Goal: Task Accomplishment & Management: Use online tool/utility

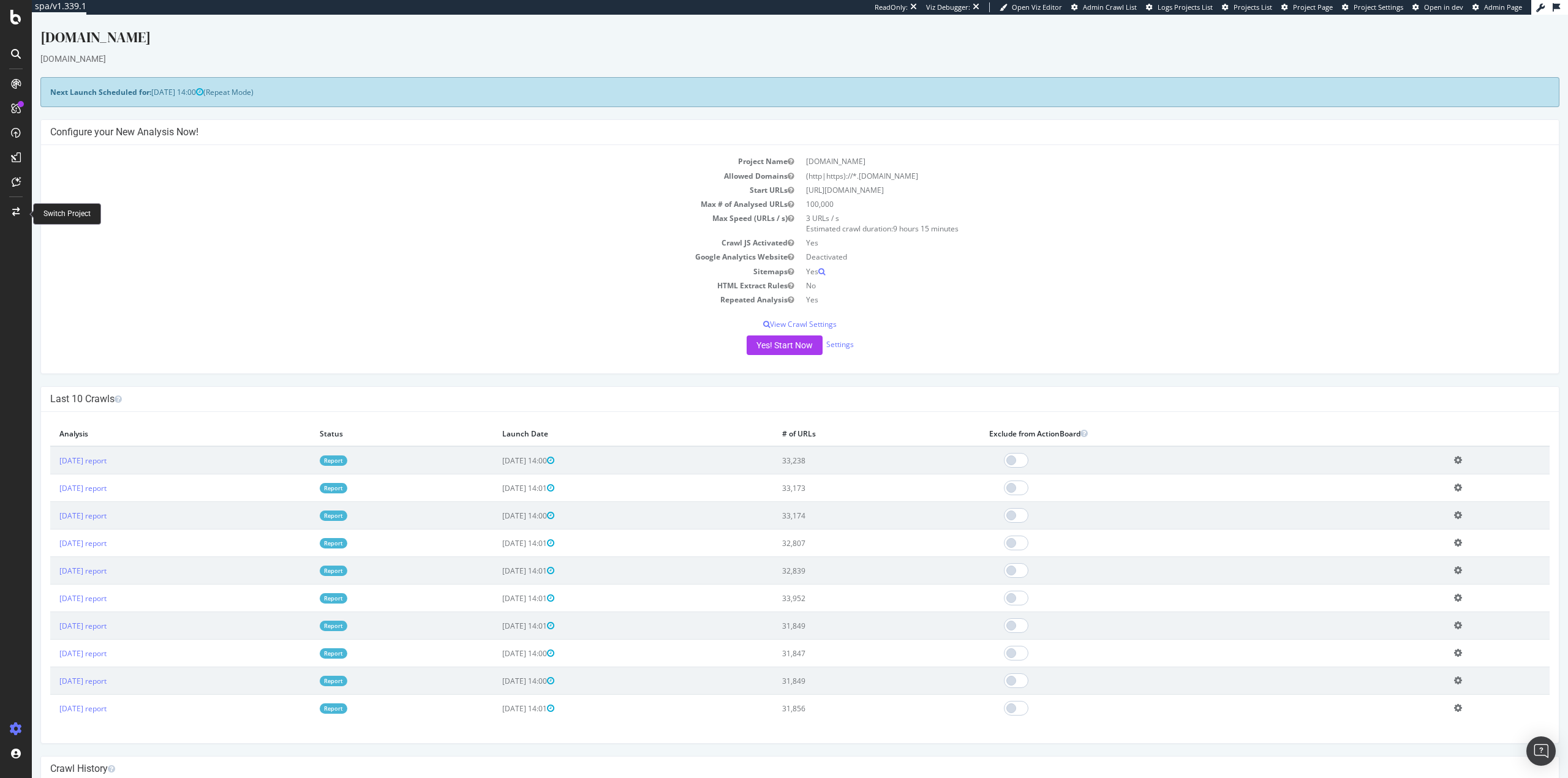
click at [15, 212] on icon at bounding box center [15, 212] width 8 height 9
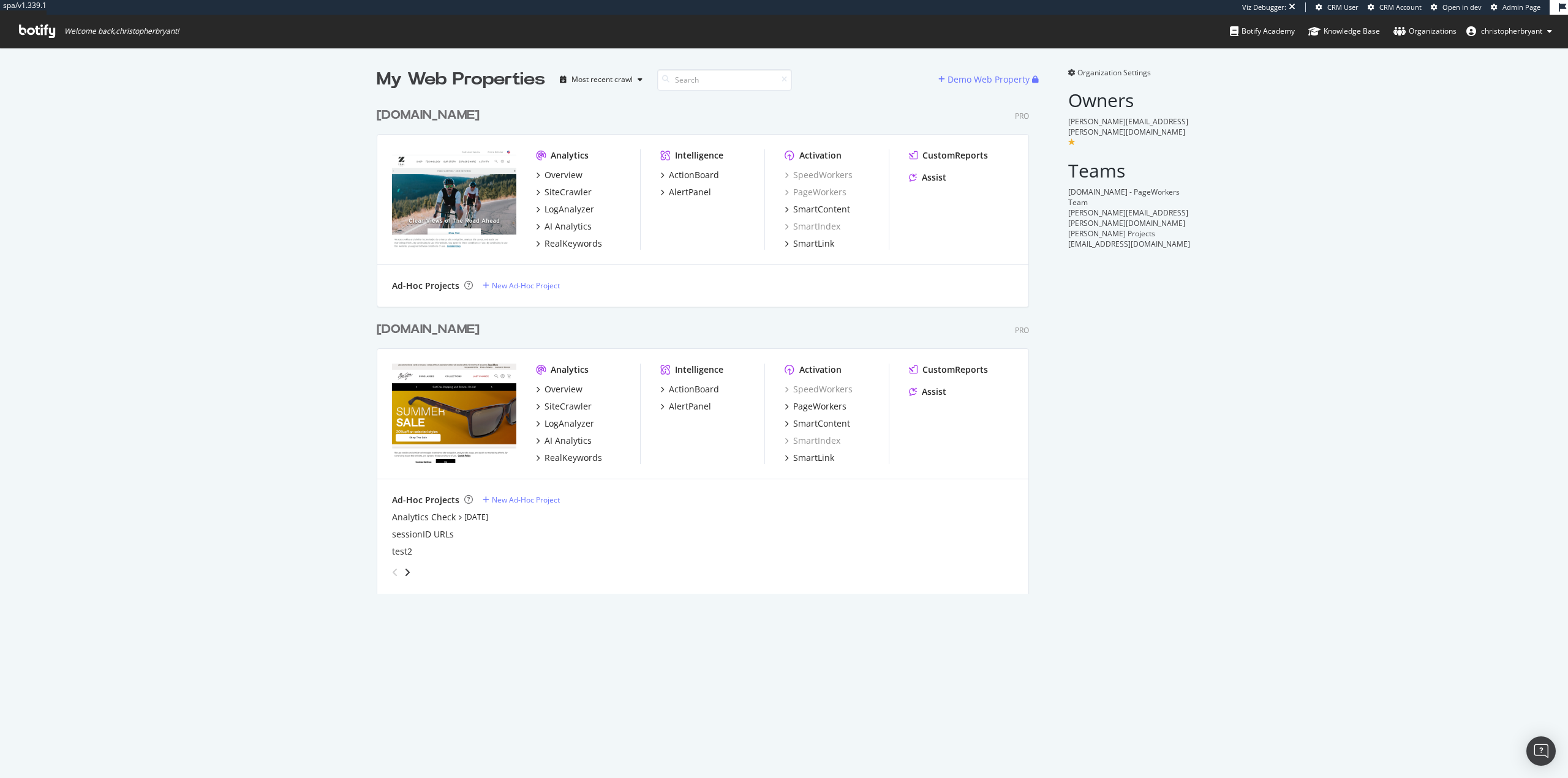
scroll to position [492, 653]
click at [569, 406] on div "SiteCrawler" at bounding box center [568, 406] width 47 height 12
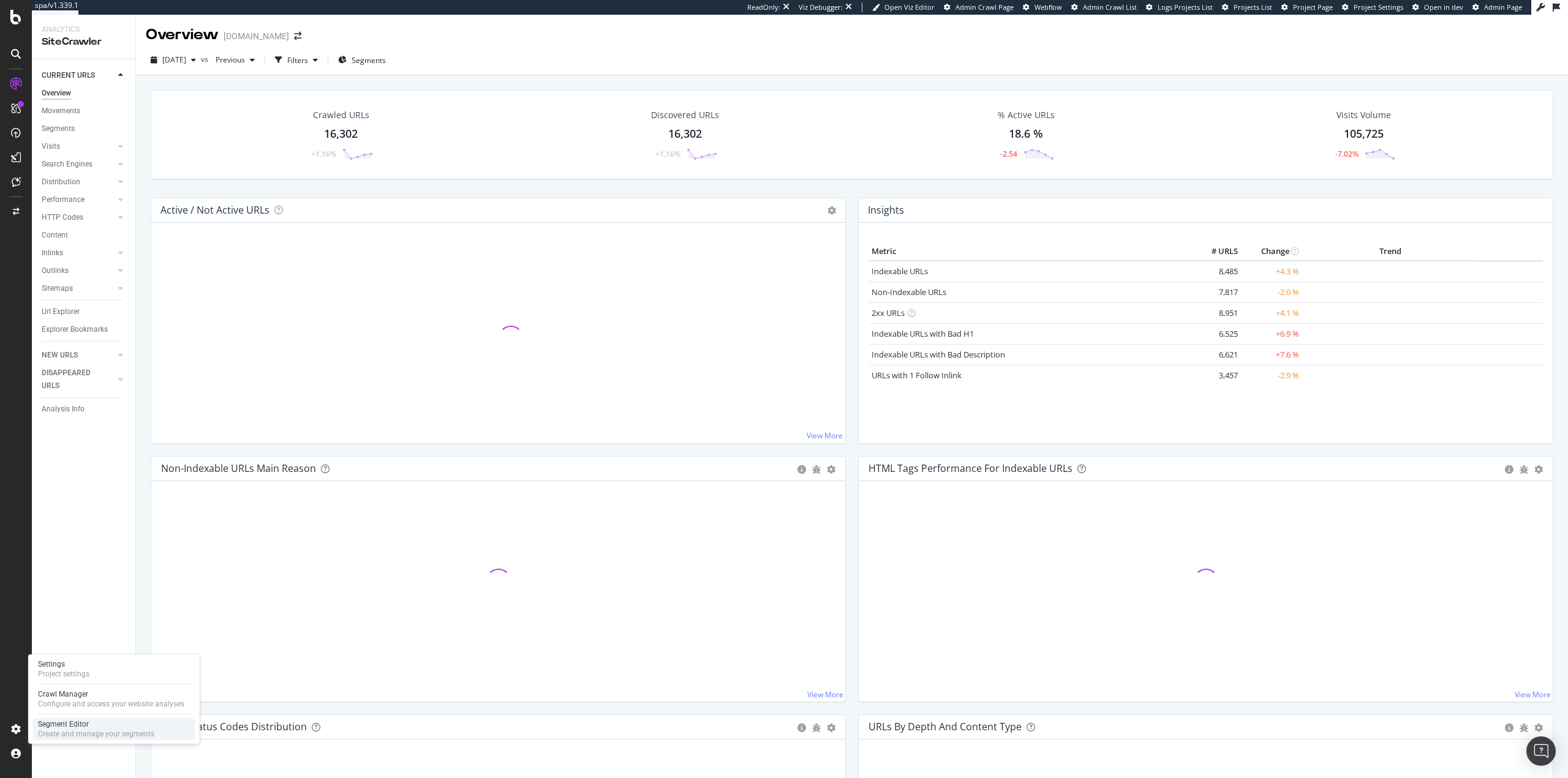
click at [47, 733] on div "Create and manage your segments" at bounding box center [96, 734] width 116 height 9
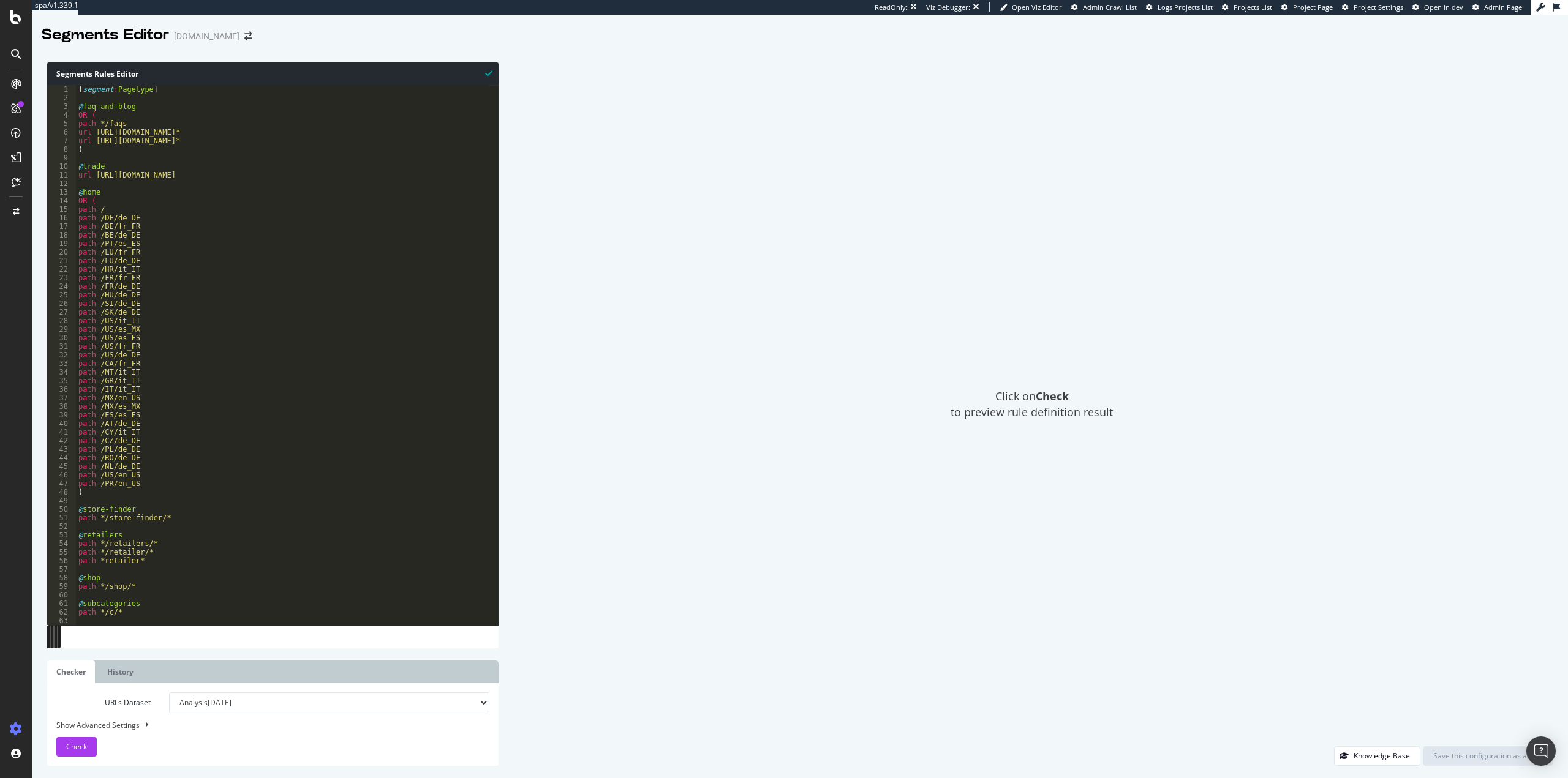
drag, startPoint x: 377, startPoint y: 446, endPoint x: 368, endPoint y: 444, distance: 9.2
click at [376, 445] on div "[ segment : Pagetype ] @ faq-and-blog OR ( path */faqs url https://support.maui…" at bounding box center [282, 364] width 413 height 557
drag, startPoint x: 166, startPoint y: 82, endPoint x: 139, endPoint y: 91, distance: 28.5
click at [166, 82] on div "Segments Rules Editor" at bounding box center [273, 74] width 452 height 22
drag, startPoint x: 76, startPoint y: 90, endPoint x: 83, endPoint y: 90, distance: 7.0
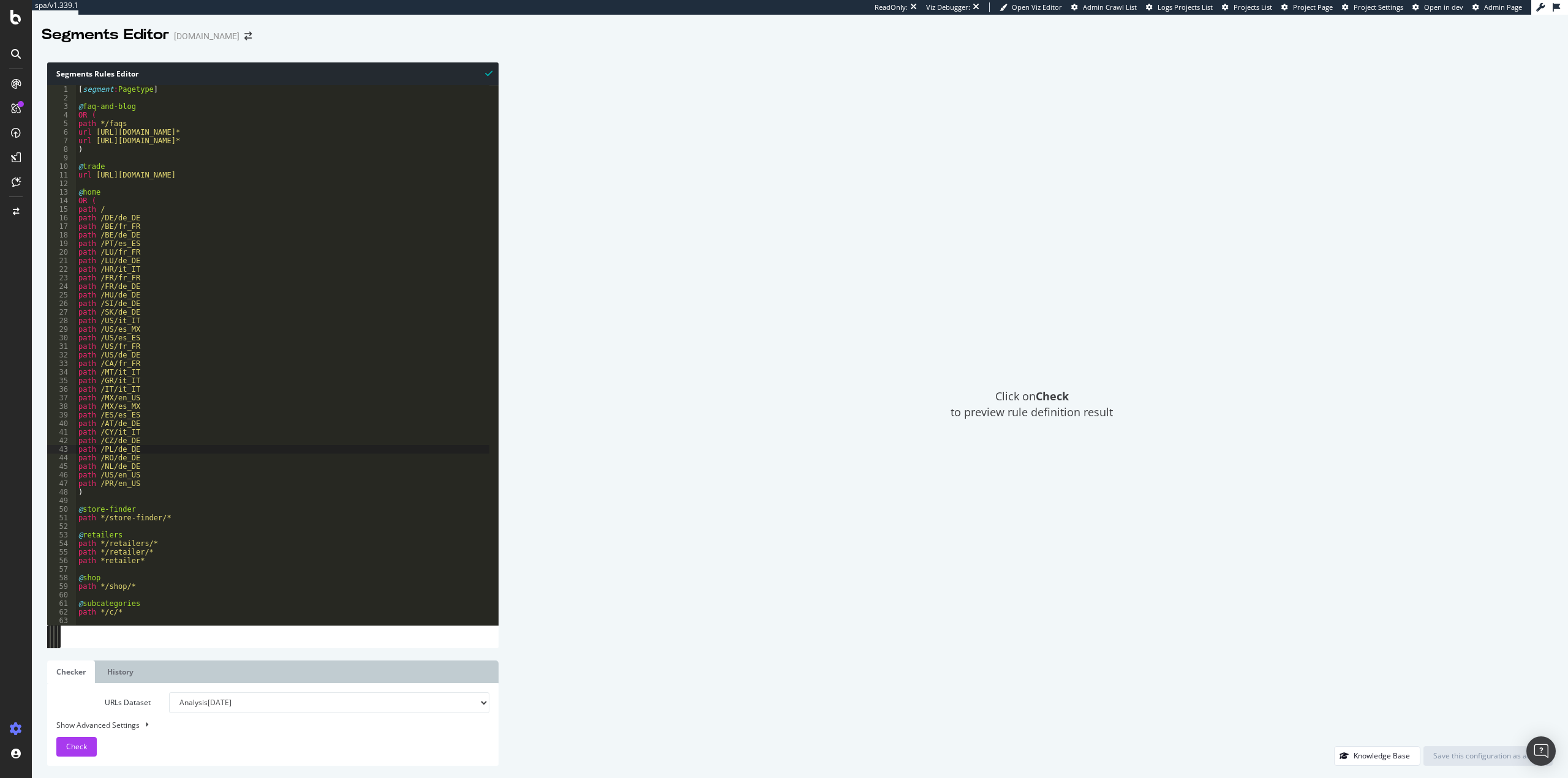
click at [78, 90] on div "[ segment : Pagetype ] @ faq-and-blog OR ( path */faqs url https://support.maui…" at bounding box center [282, 364] width 413 height 557
type textarea "[segment:Pagetype]"
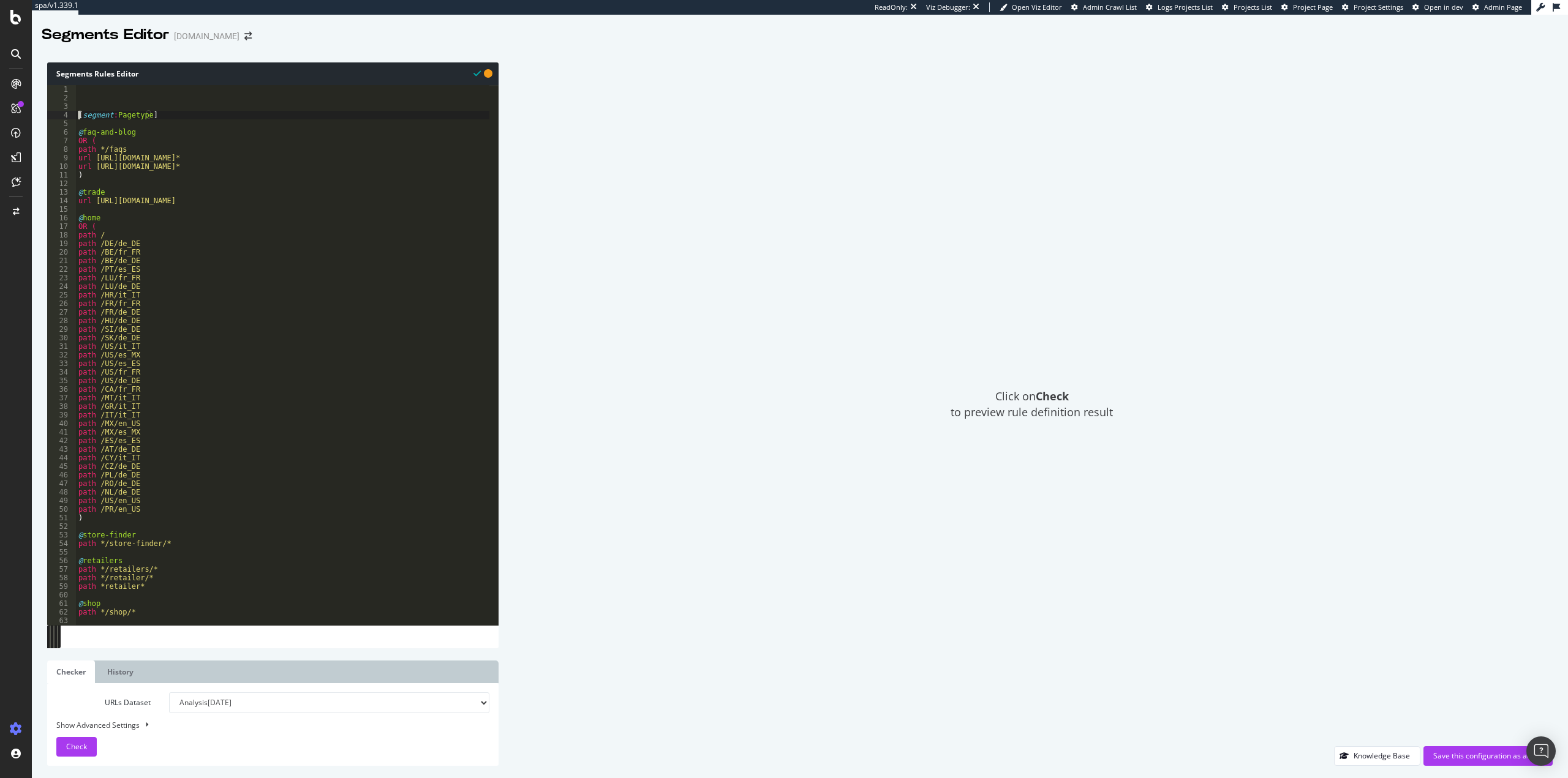
click at [83, 90] on div "[ segment : Pagetype ] @ faq-and-blog OR ( path */faqs url https://support.maui…" at bounding box center [282, 364] width 413 height 557
type textarea "p"
type textarea "[segment:test]"
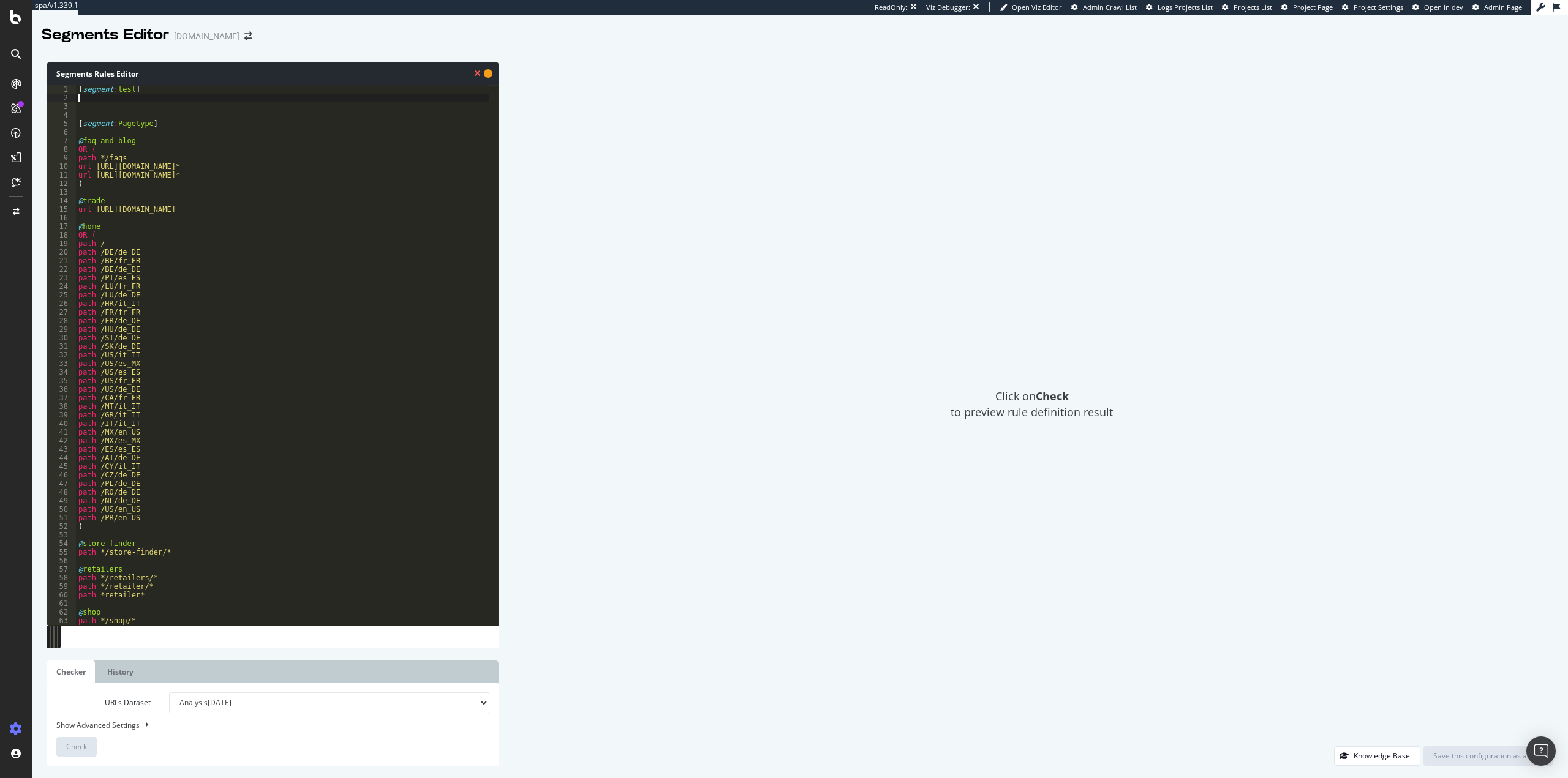
paste textarea "purpose detail"
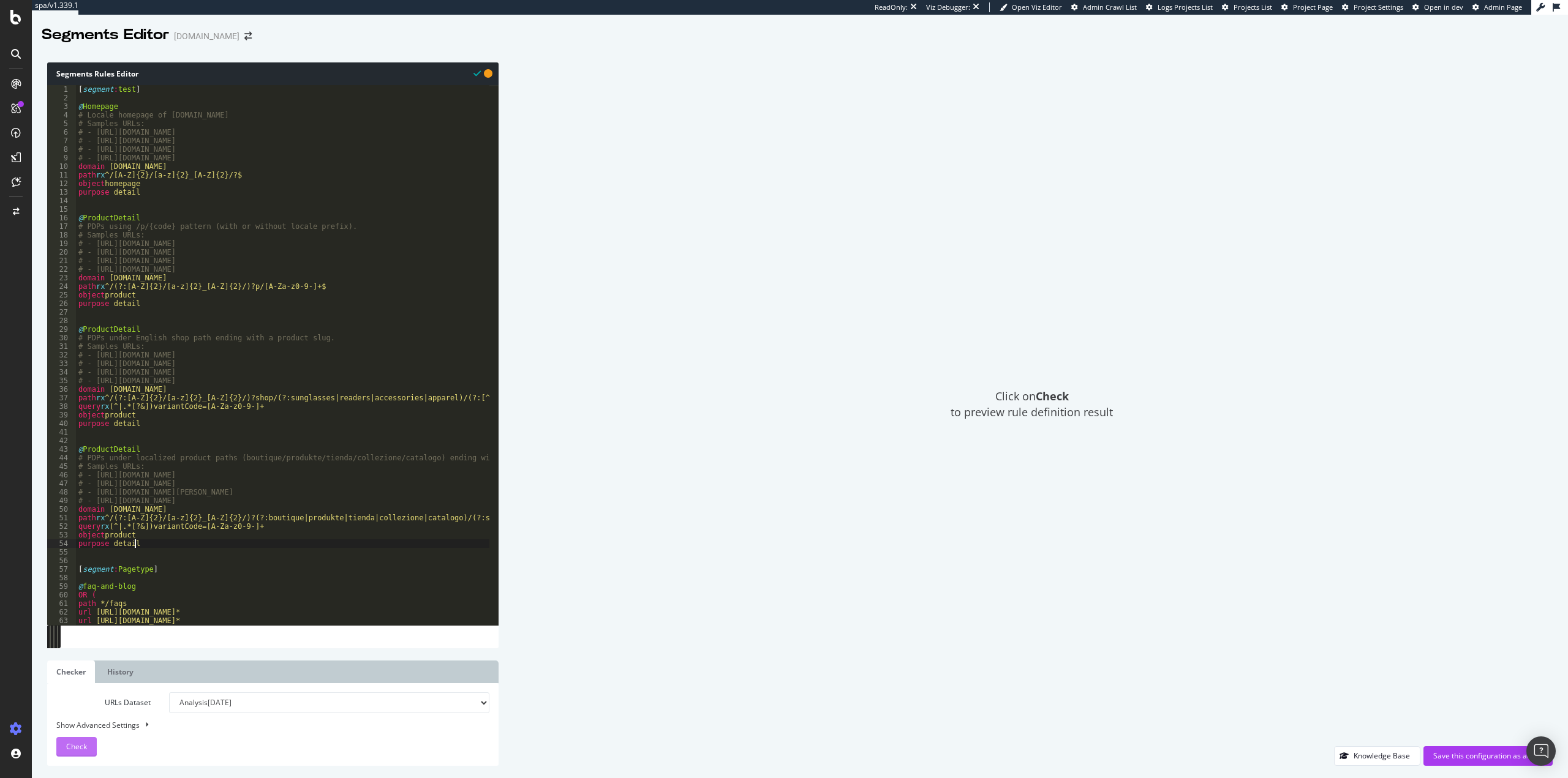
click at [86, 747] on span "Check" at bounding box center [76, 746] width 21 height 10
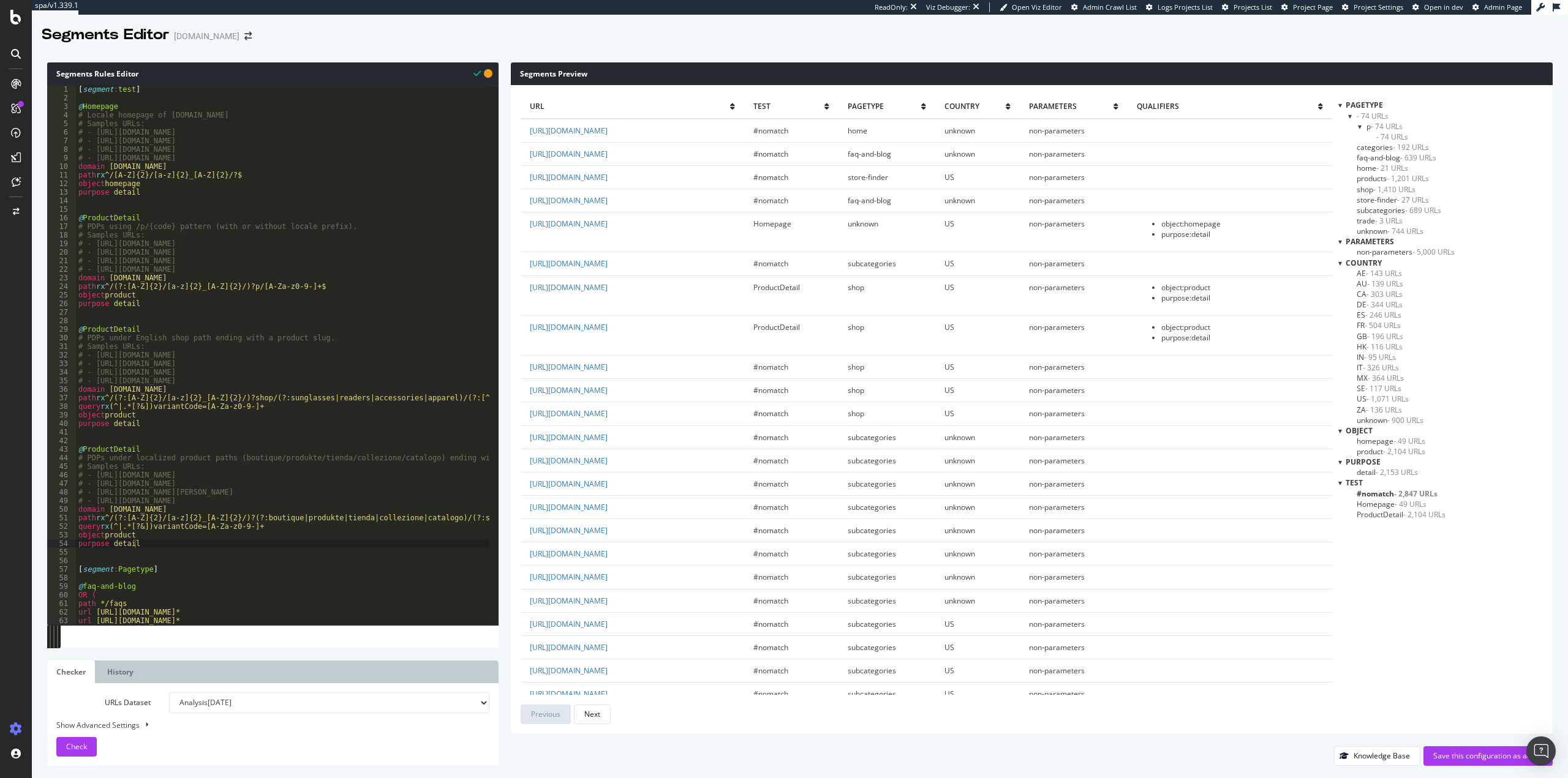
click at [1400, 516] on span "ProductDetail - 2,104 URLs" at bounding box center [1401, 515] width 89 height 10
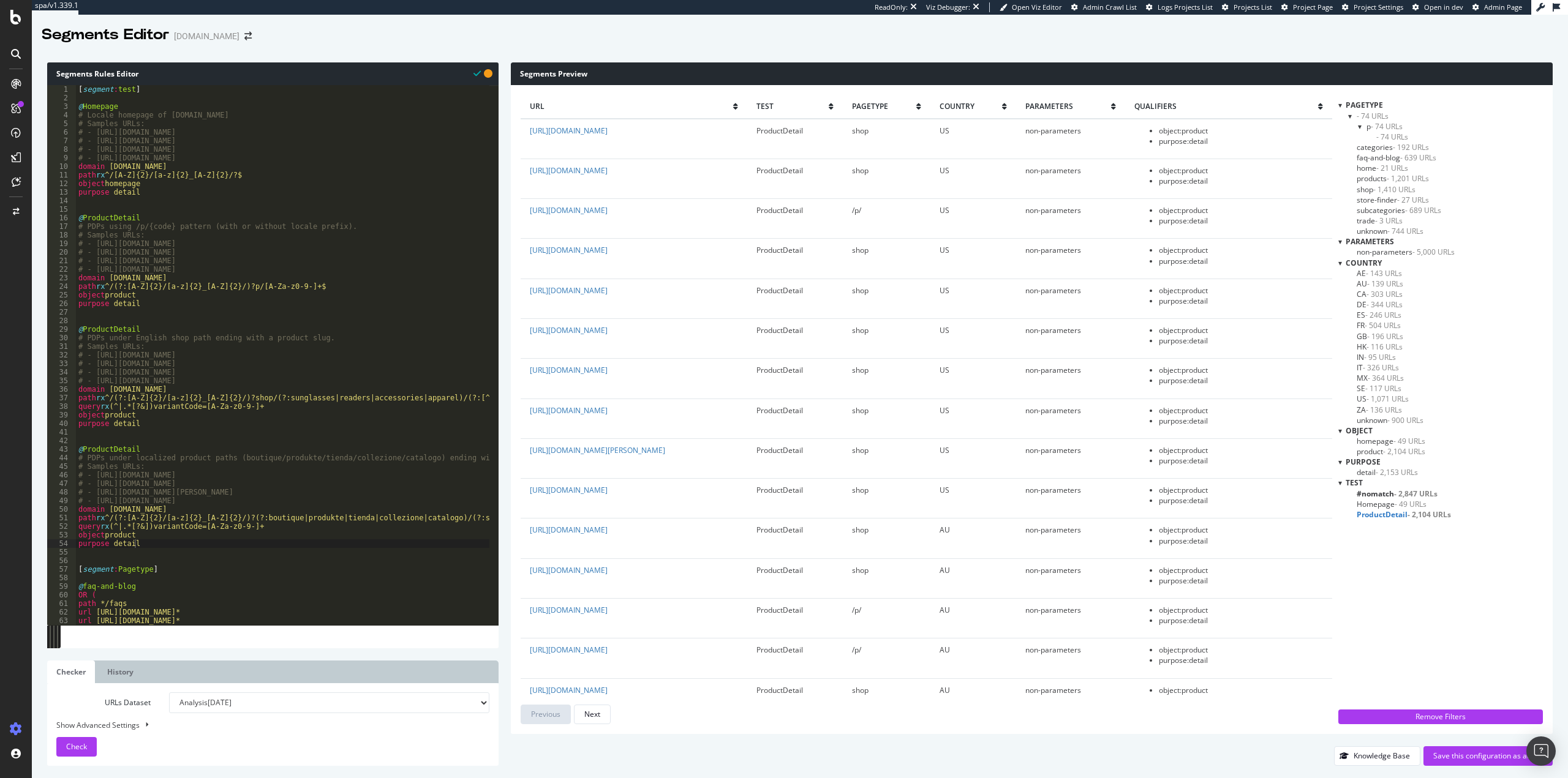
click at [145, 161] on div "[ segment : test ] @ Homepage # Locale homepage of mauijim.com # Samples URLs: …" at bounding box center [447, 359] width 741 height 548
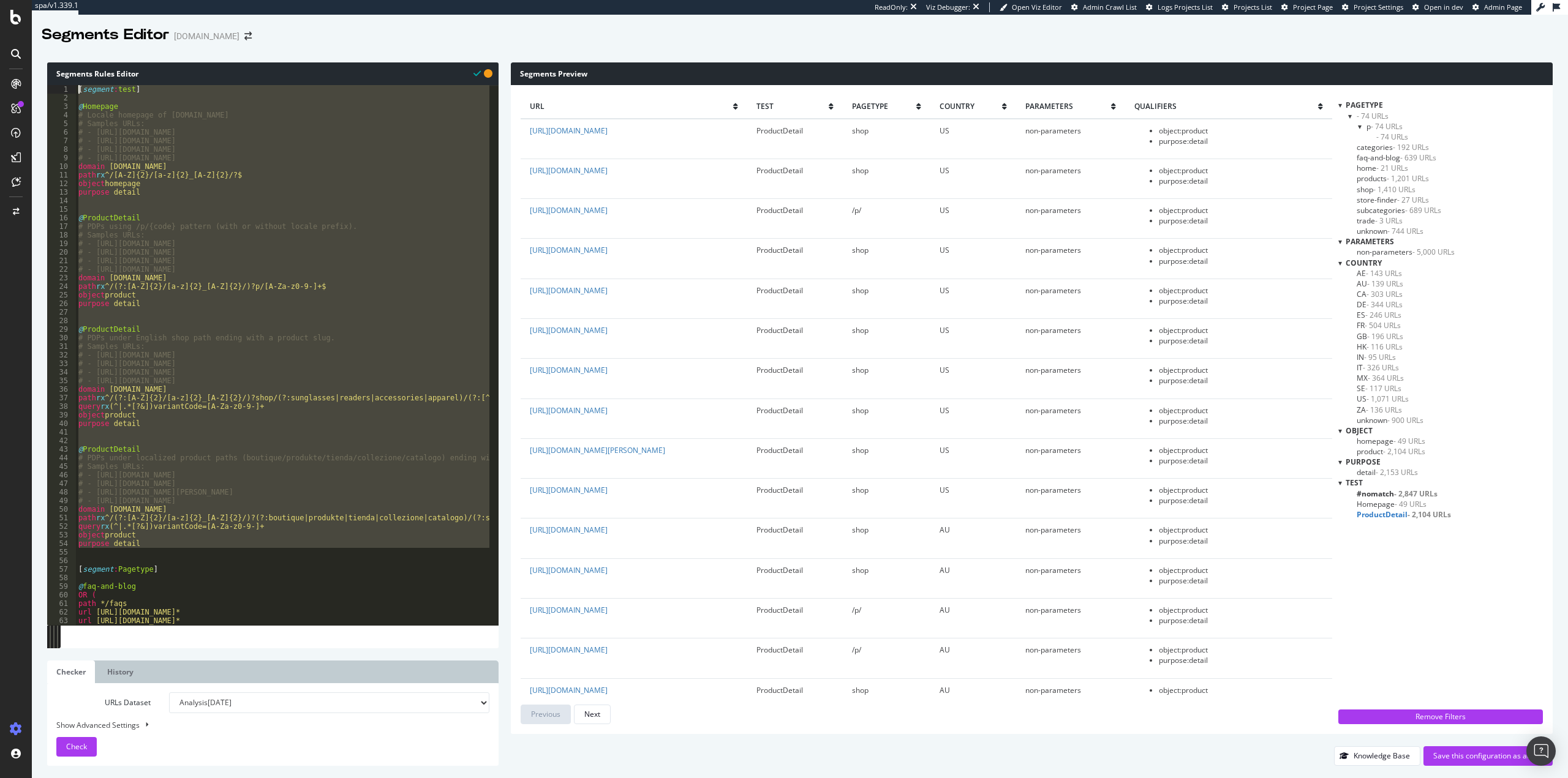
drag, startPoint x: 154, startPoint y: 439, endPoint x: 0, endPoint y: -36, distance: 499.3
click at [0, 0] on html "spa/v1.339.1 ReadOnly: Viz Debugger: Open Viz Editor Admin Crawl List Logs Proj…" at bounding box center [784, 389] width 1568 height 778
type textarea "[segment:test]"
drag, startPoint x: 111, startPoint y: 101, endPoint x: 91, endPoint y: 99, distance: 20.1
click at [111, 101] on div "[ segment : test ] @ Homepage # Locale homepage of mauijim.com # Samples URLs: …" at bounding box center [282, 356] width 413 height 540
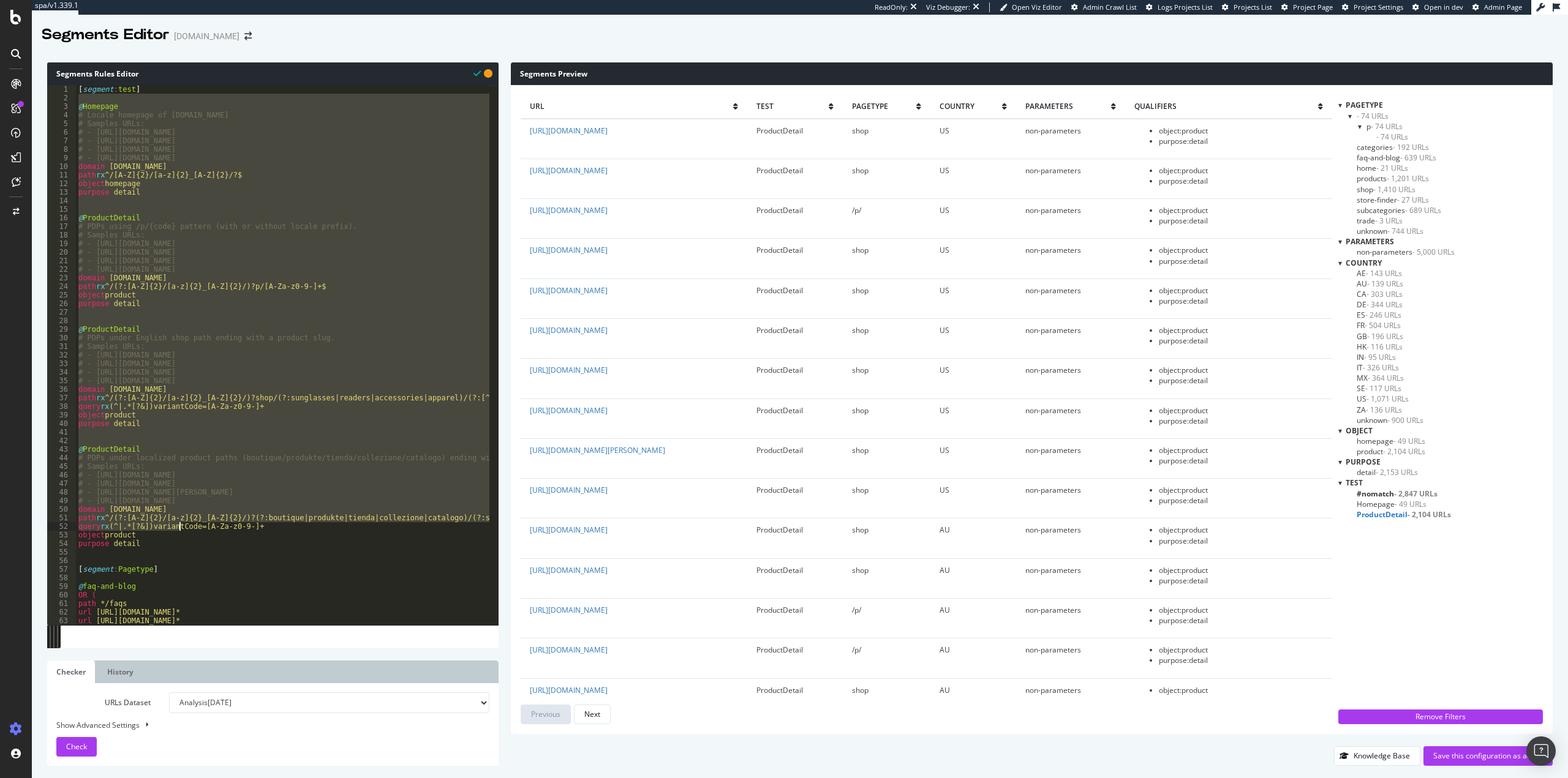
scroll to position [74, 0]
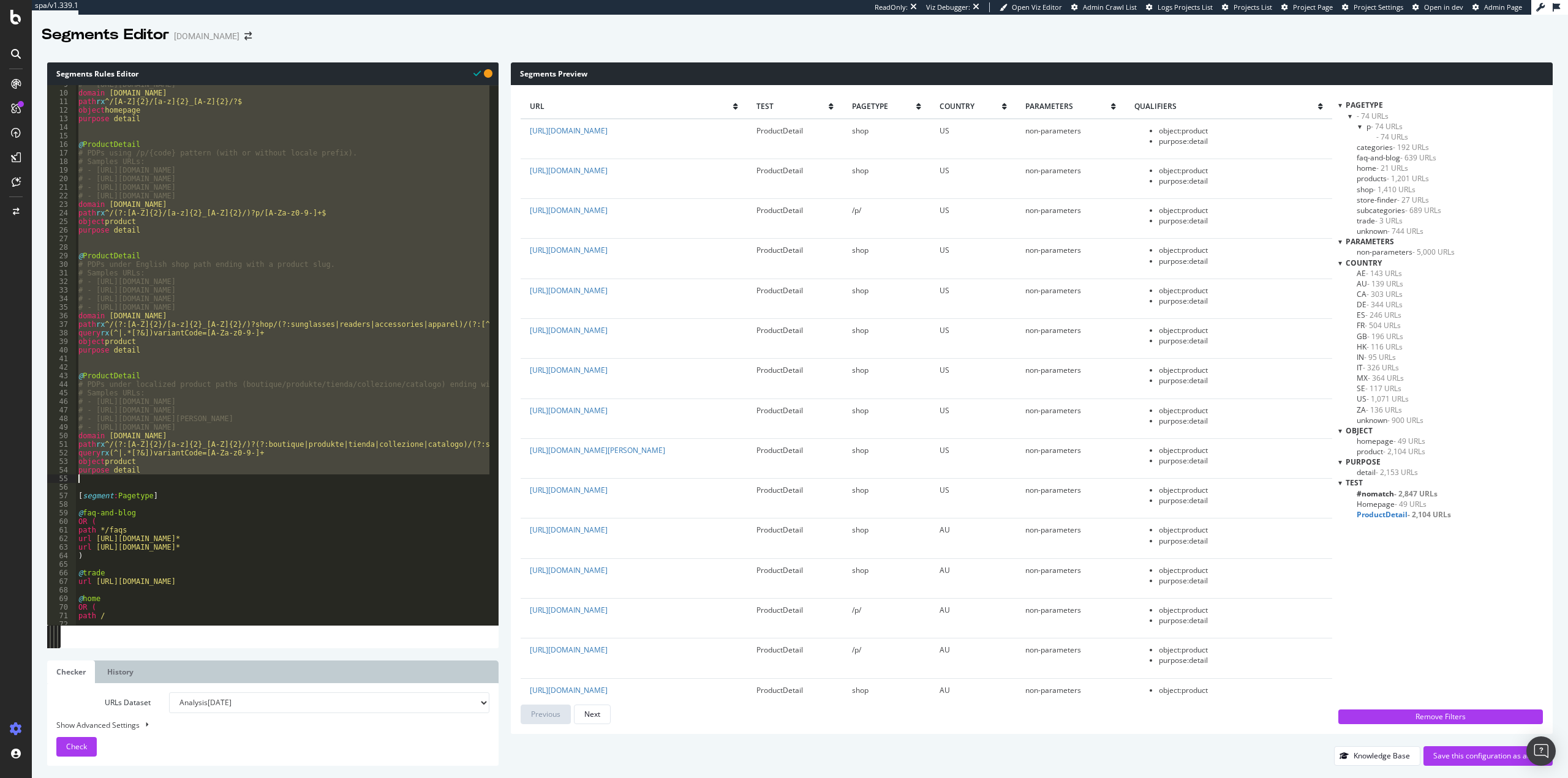
drag, startPoint x: 81, startPoint y: 99, endPoint x: 192, endPoint y: 475, distance: 392.0
click at [192, 475] on div "# - https://www.mauijim.com/DE/de_DE domain www.mauijim.com path rx ^/[A-Z]{2}/…" at bounding box center [447, 354] width 741 height 548
type textarea "purpose detail"
paste textarea "Cursor at row 463"
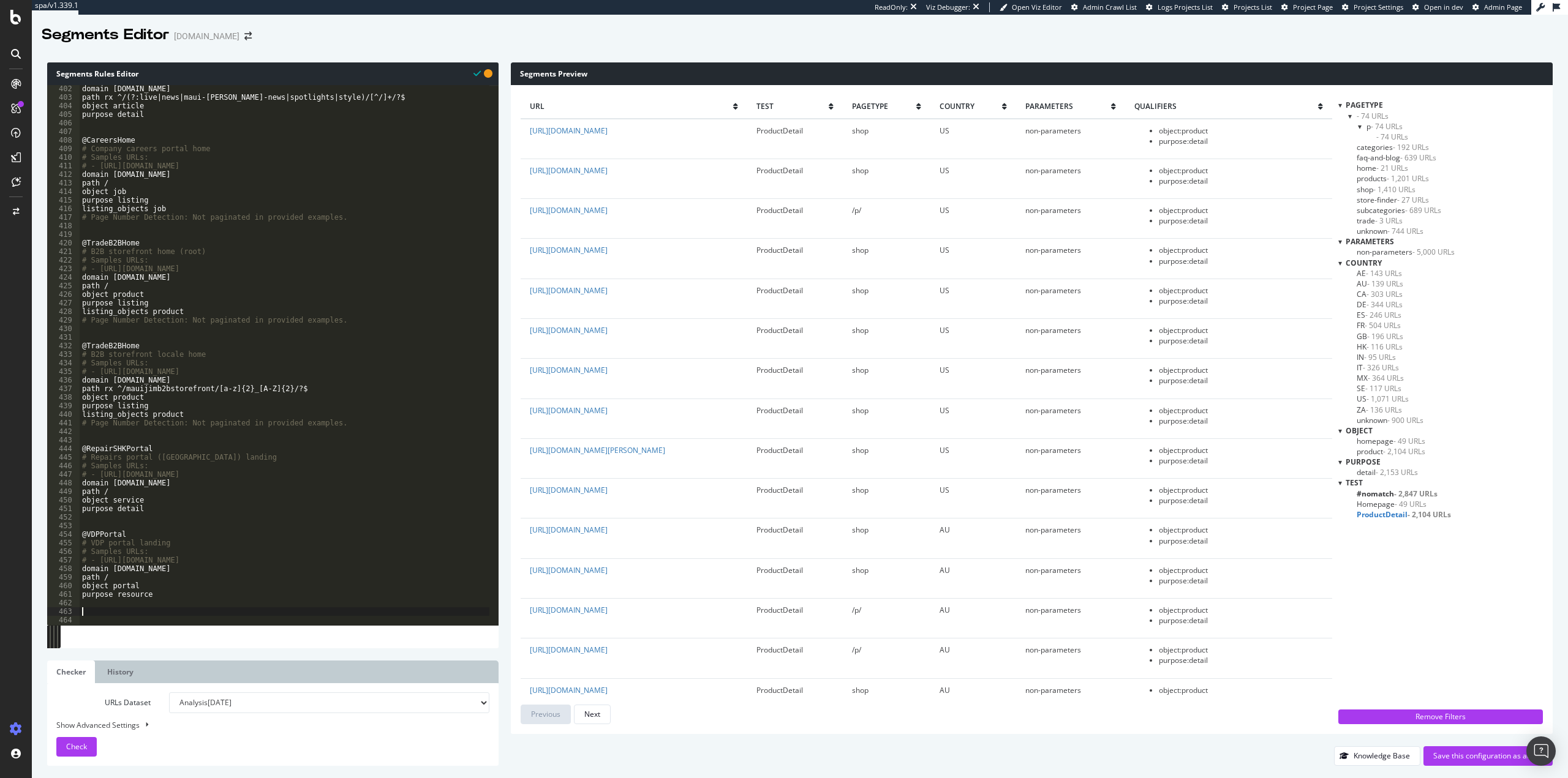
scroll to position [3437, 0]
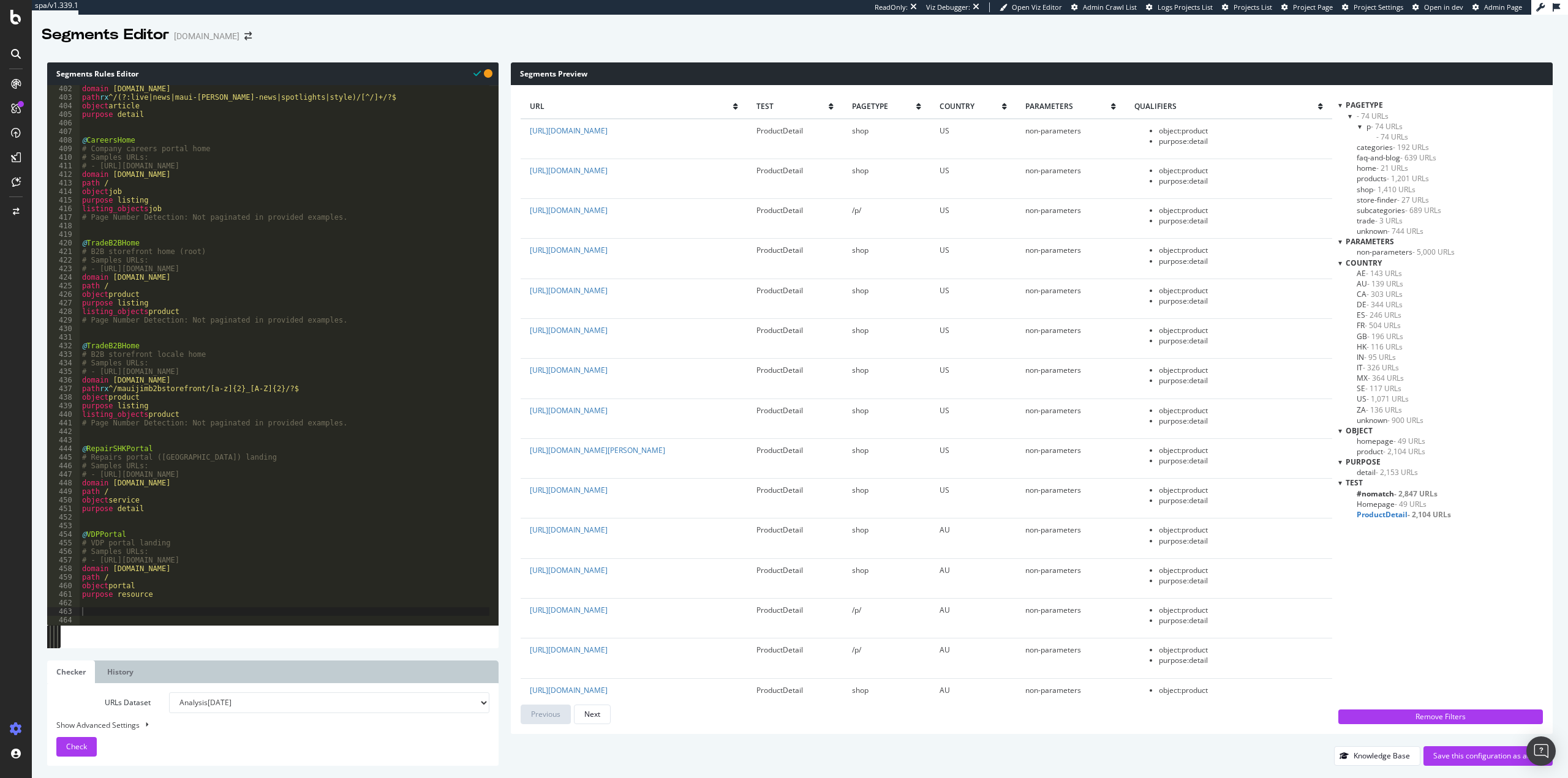
click at [133, 725] on div "Show Advanced Settings" at bounding box center [263, 725] width 433 height 12
select select "5000"
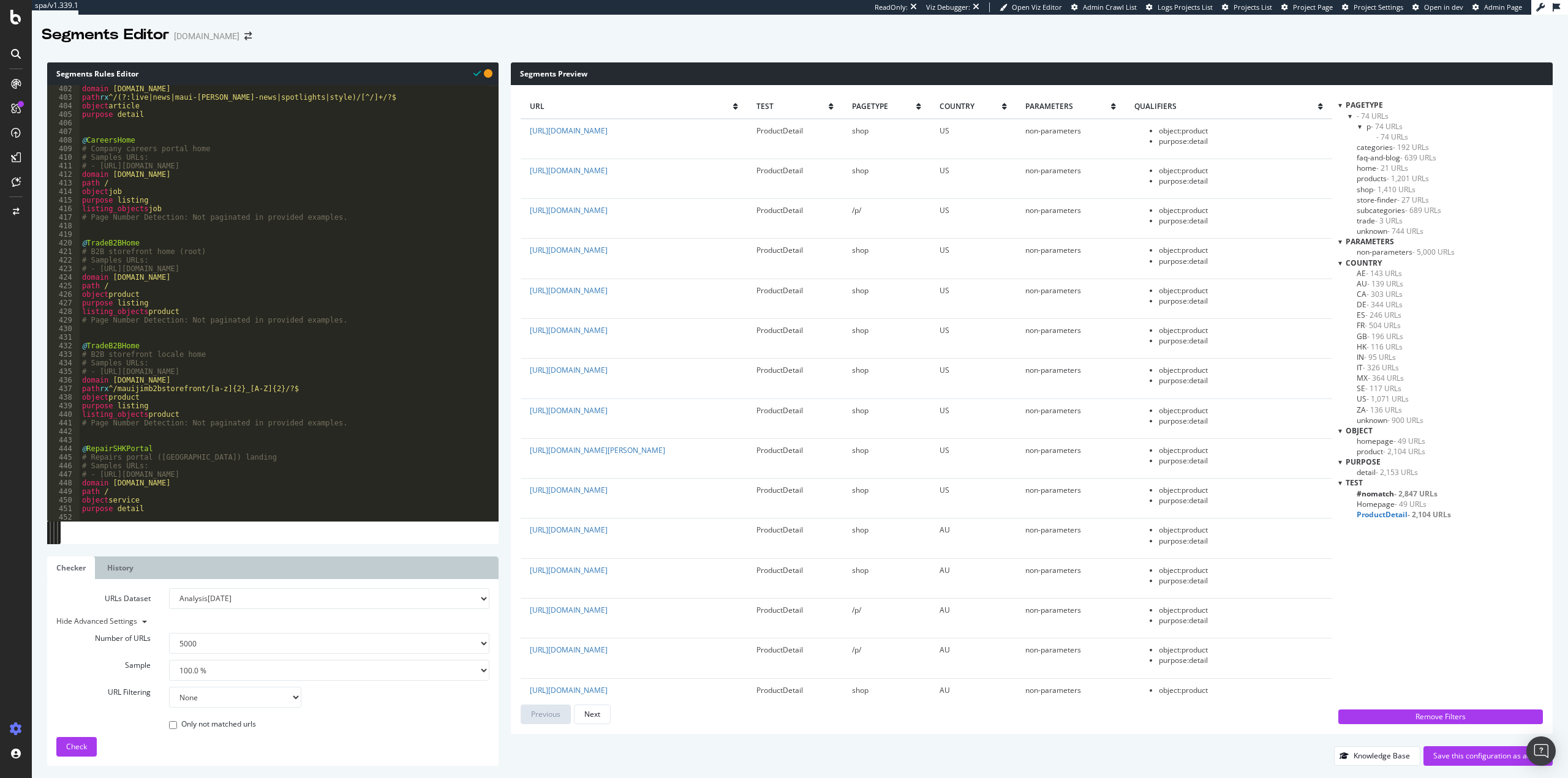
click at [240, 671] on select "1.0 % 10.0 % 20.0 % 50.0 % 100.0 %" at bounding box center [329, 670] width 320 height 21
select select "10"
click at [169, 660] on select "1.0 % 10.0 % 20.0 % 50.0 % 100.0 %" at bounding box center [329, 670] width 320 height 21
click at [63, 750] on button "Check" at bounding box center [76, 746] width 40 height 20
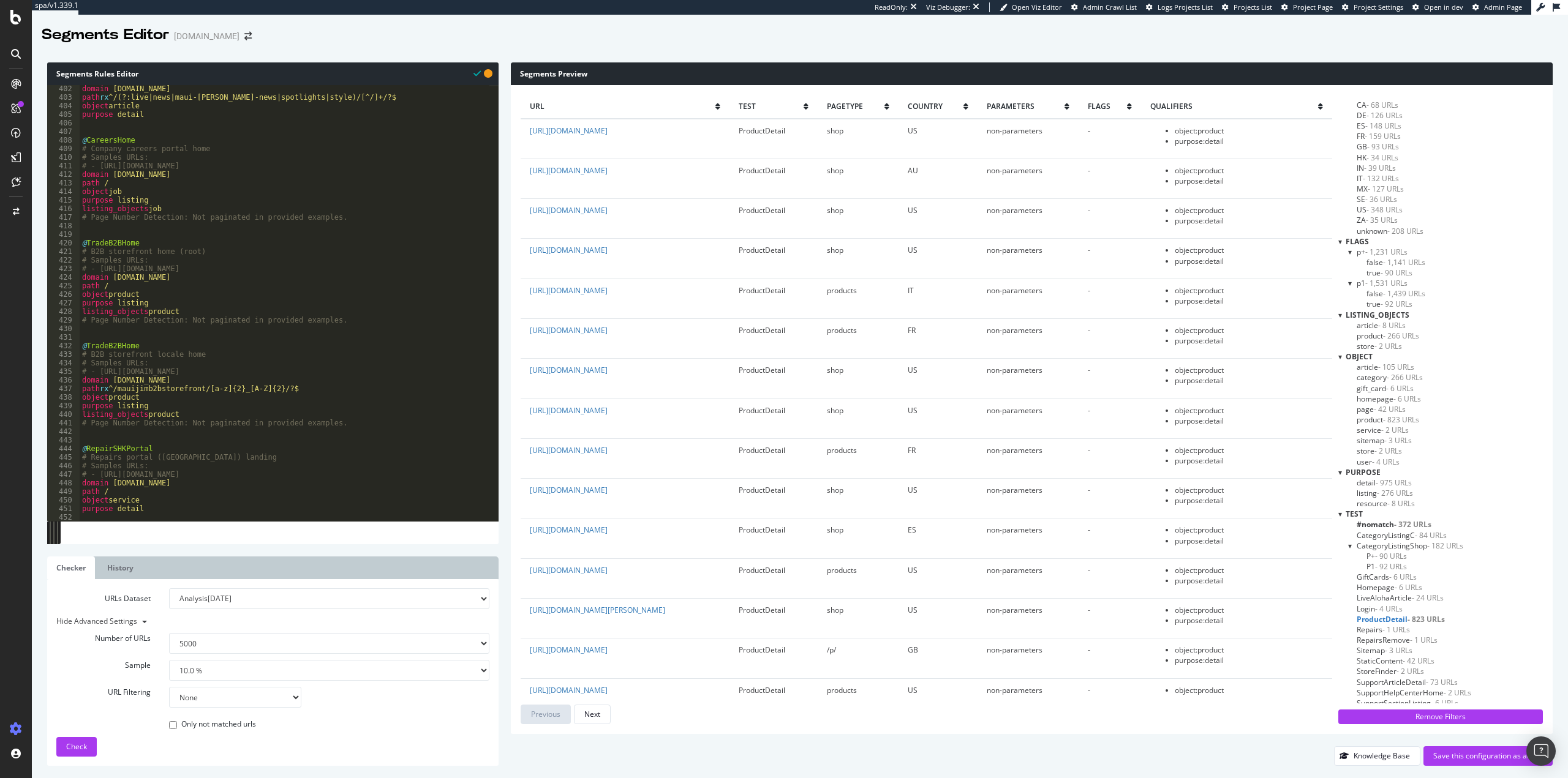
scroll to position [184, 0]
click at [1390, 518] on span "#nomatch - 372 URLs" at bounding box center [1393, 519] width 74 height 10
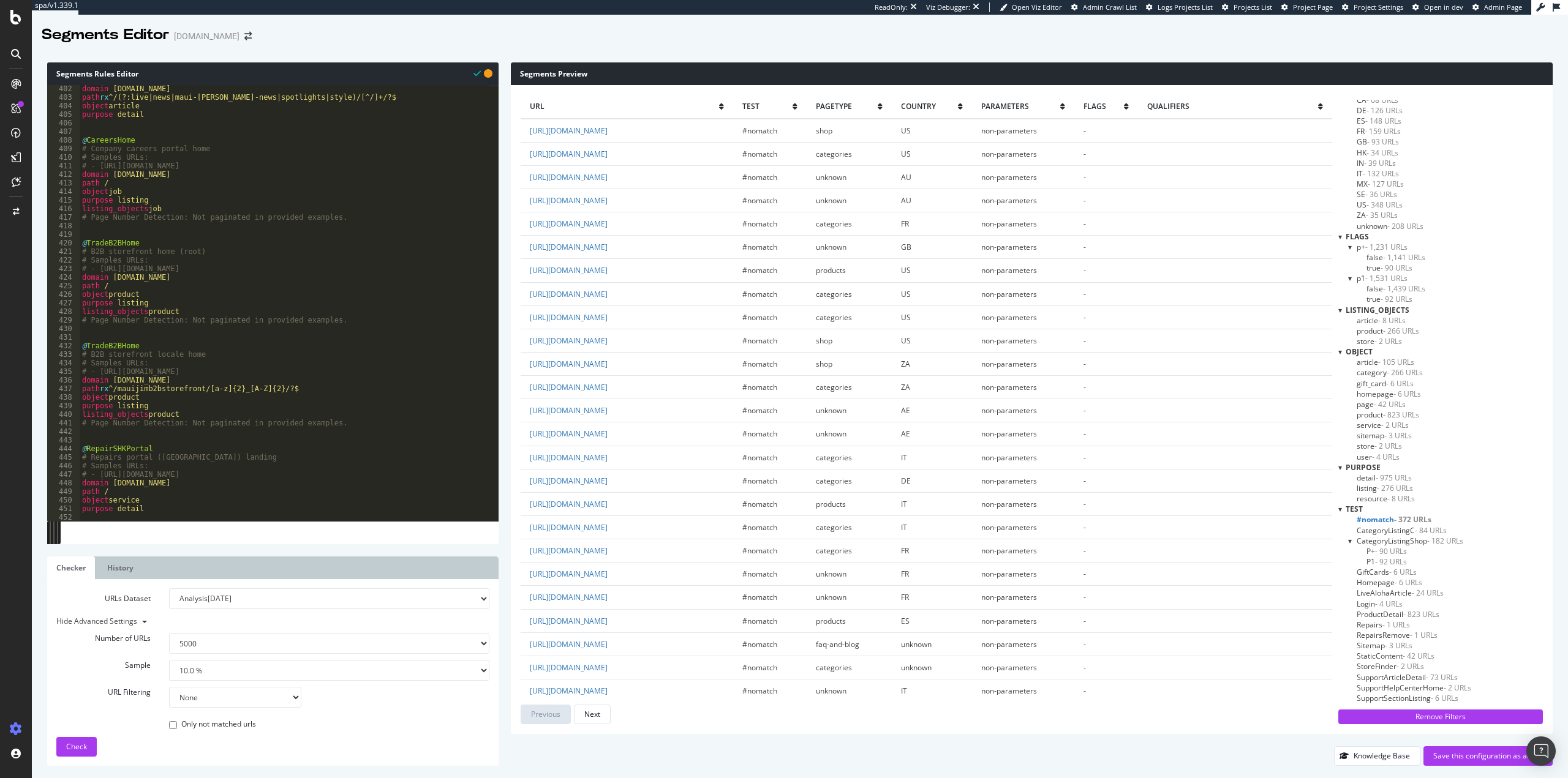
click at [1382, 530] on span "CategoryListingC - 84 URLs" at bounding box center [1401, 530] width 90 height 10
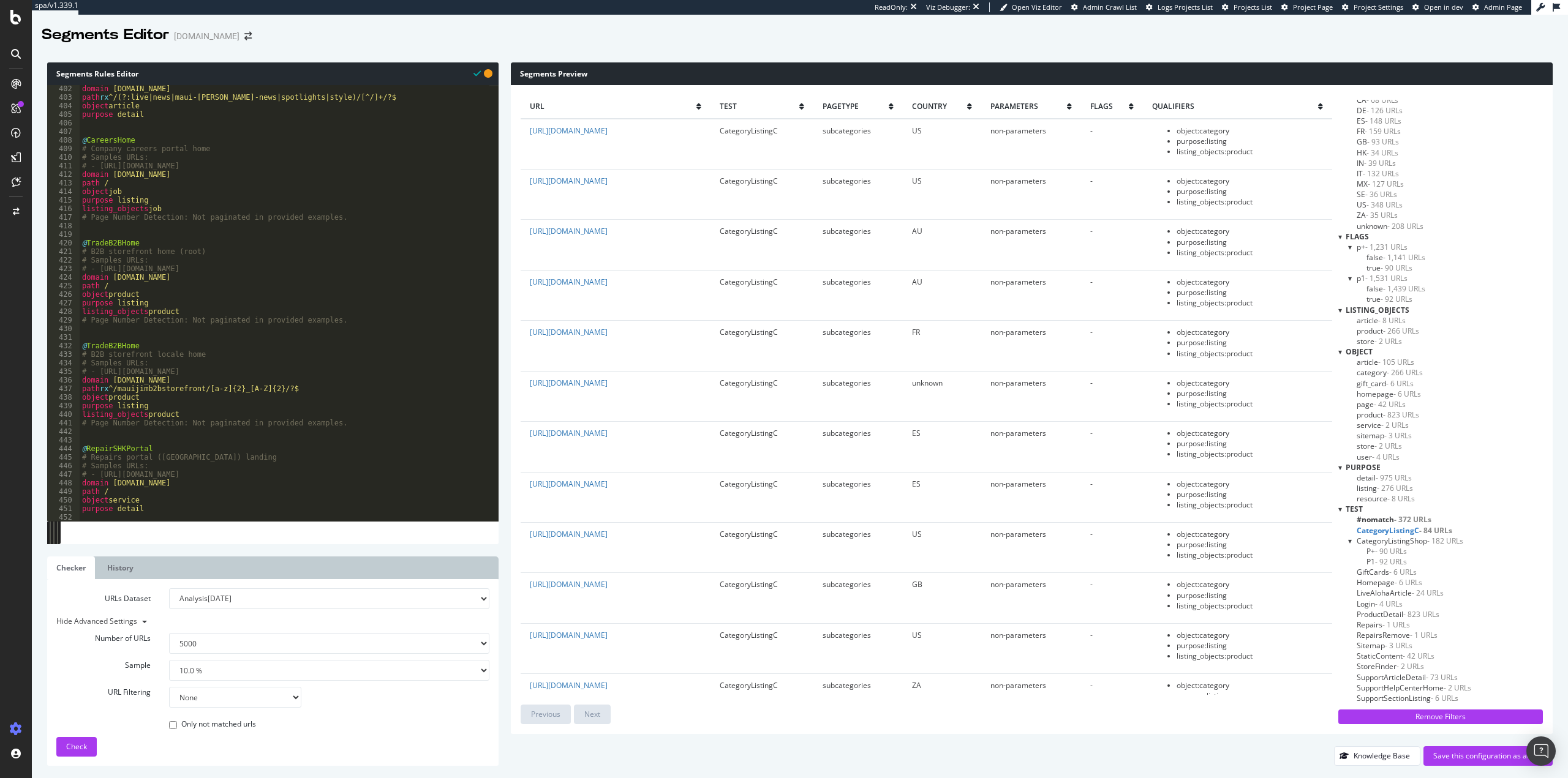
click at [166, 269] on div "domain livealoha.mauijim.com path rx ^/(?:live|news|maui-jim-news|spotlights|st…" at bounding box center [802, 306] width 1444 height 444
type textarea "purpose detail"
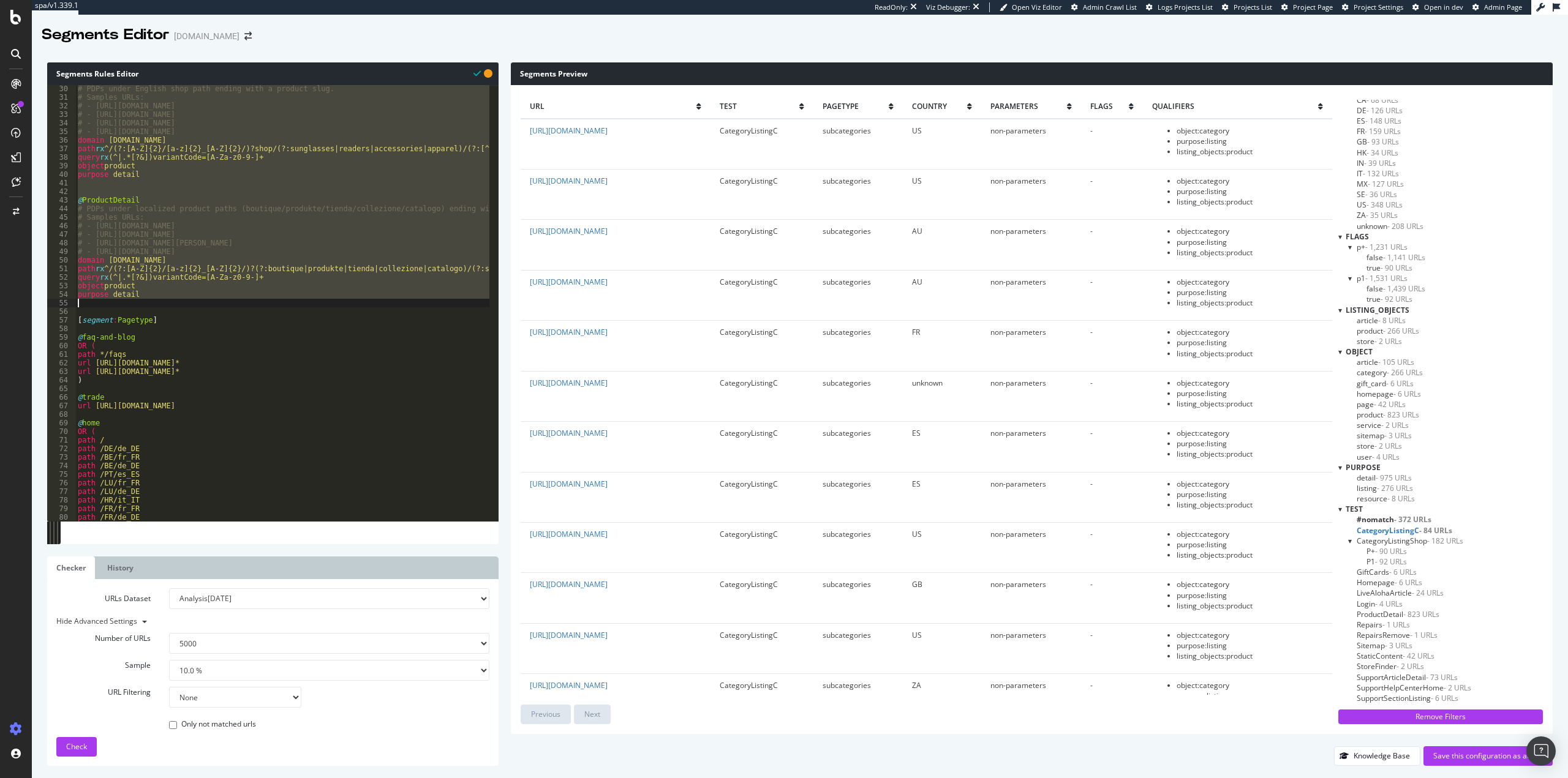
scroll to position [0, 0]
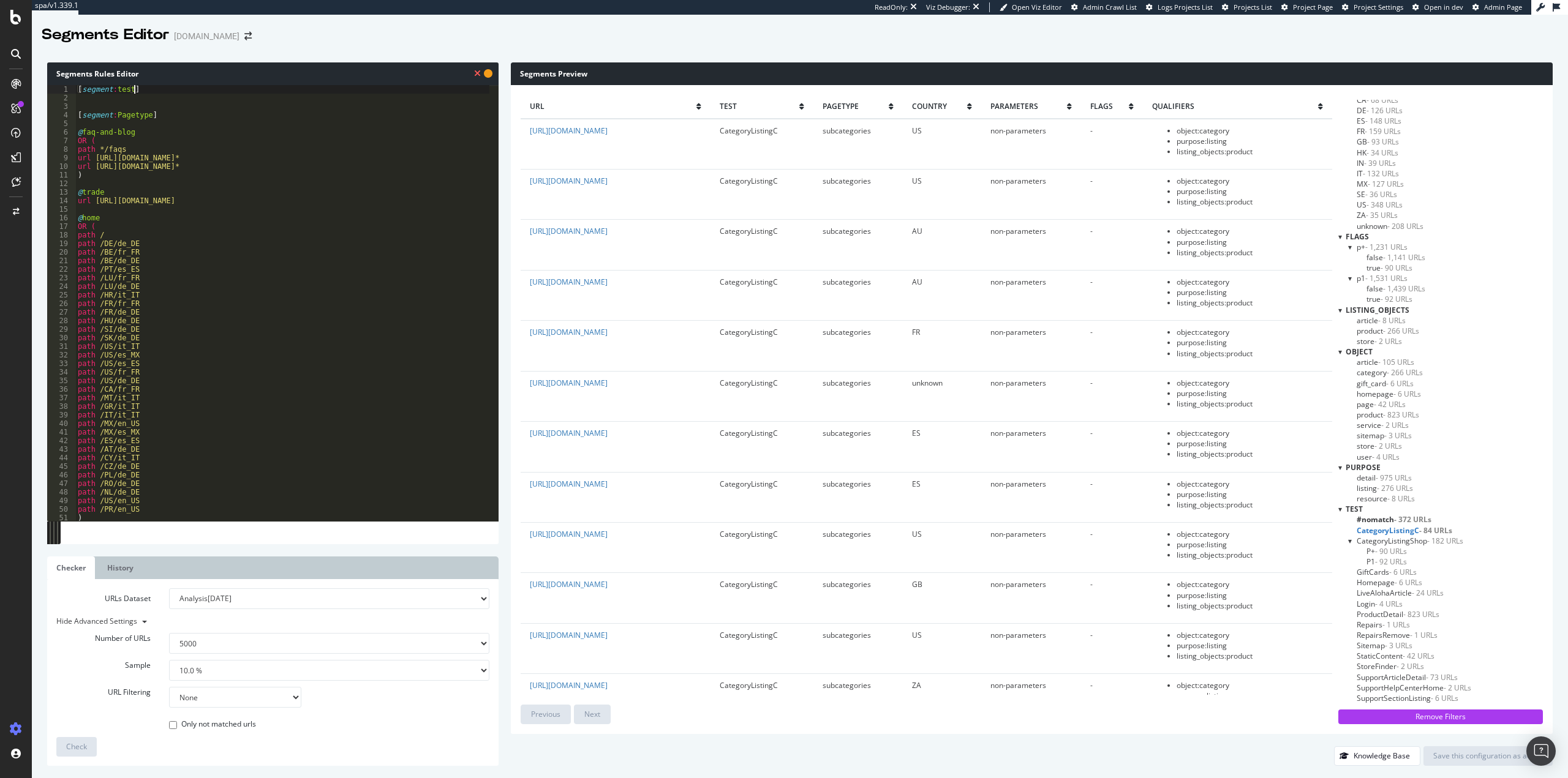
type textarea "[segment:test"
type textarea "p"
